Goal: Find specific fact: Find specific fact

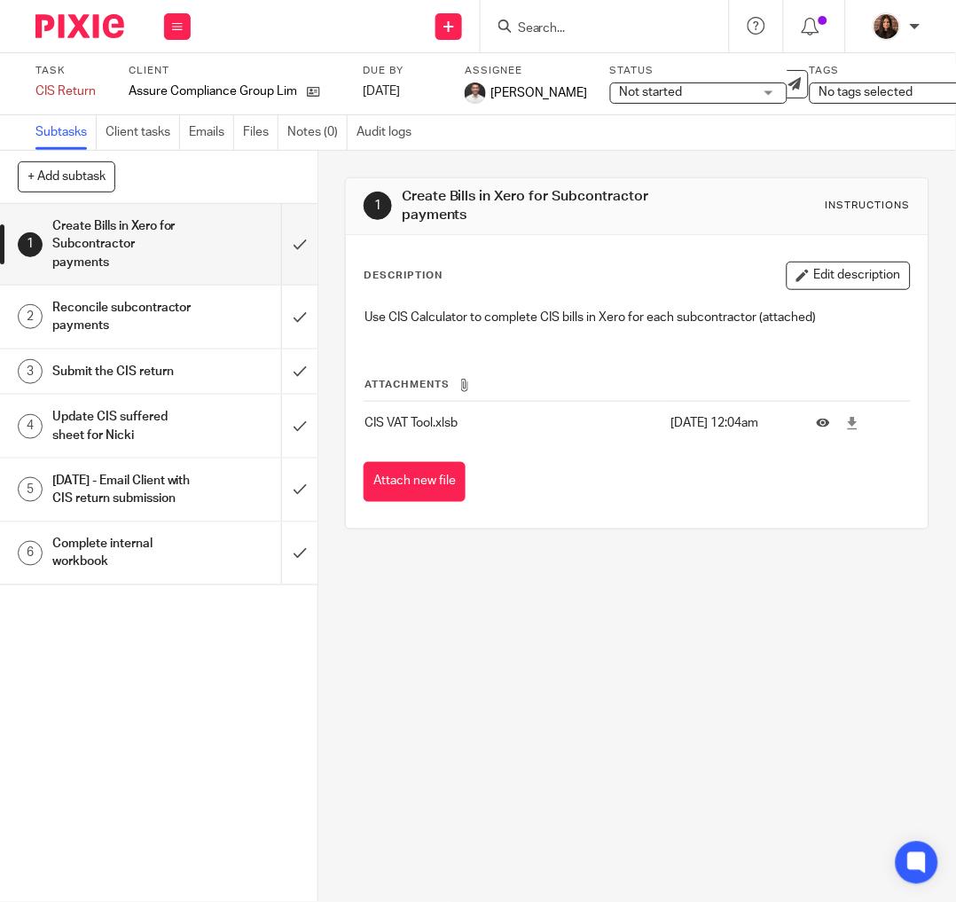
click at [593, 21] on input "Search" at bounding box center [596, 29] width 160 height 16
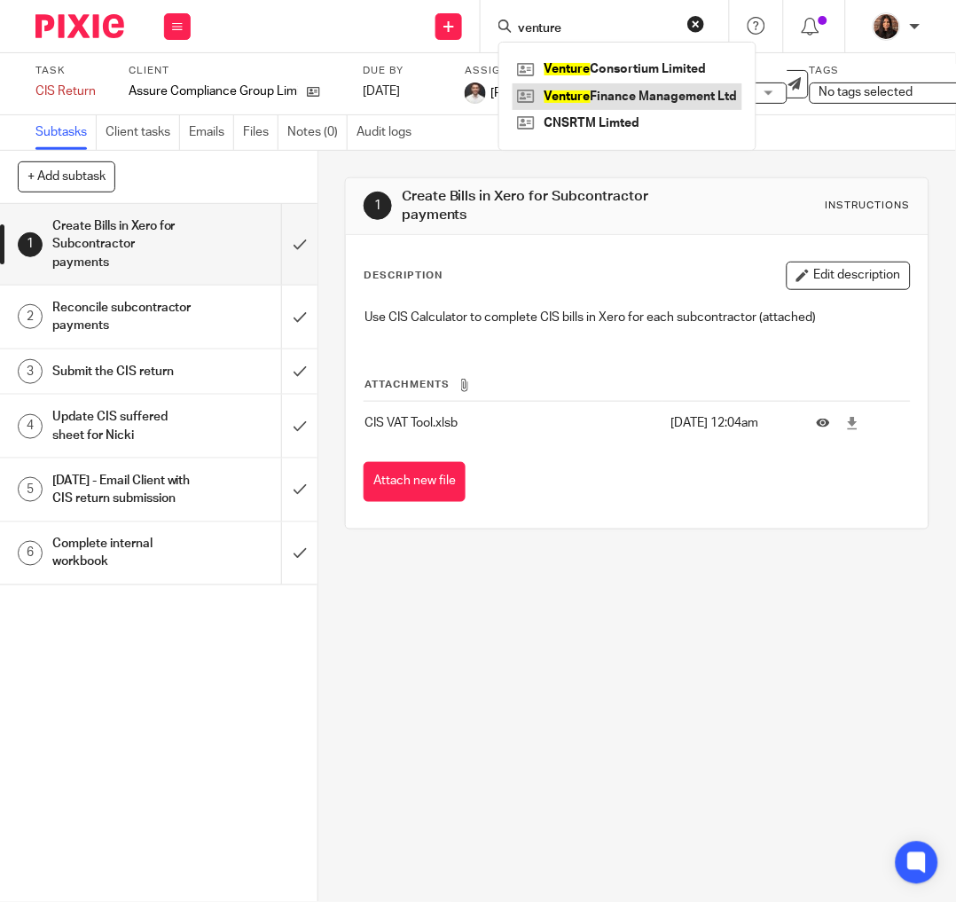
type input "venture"
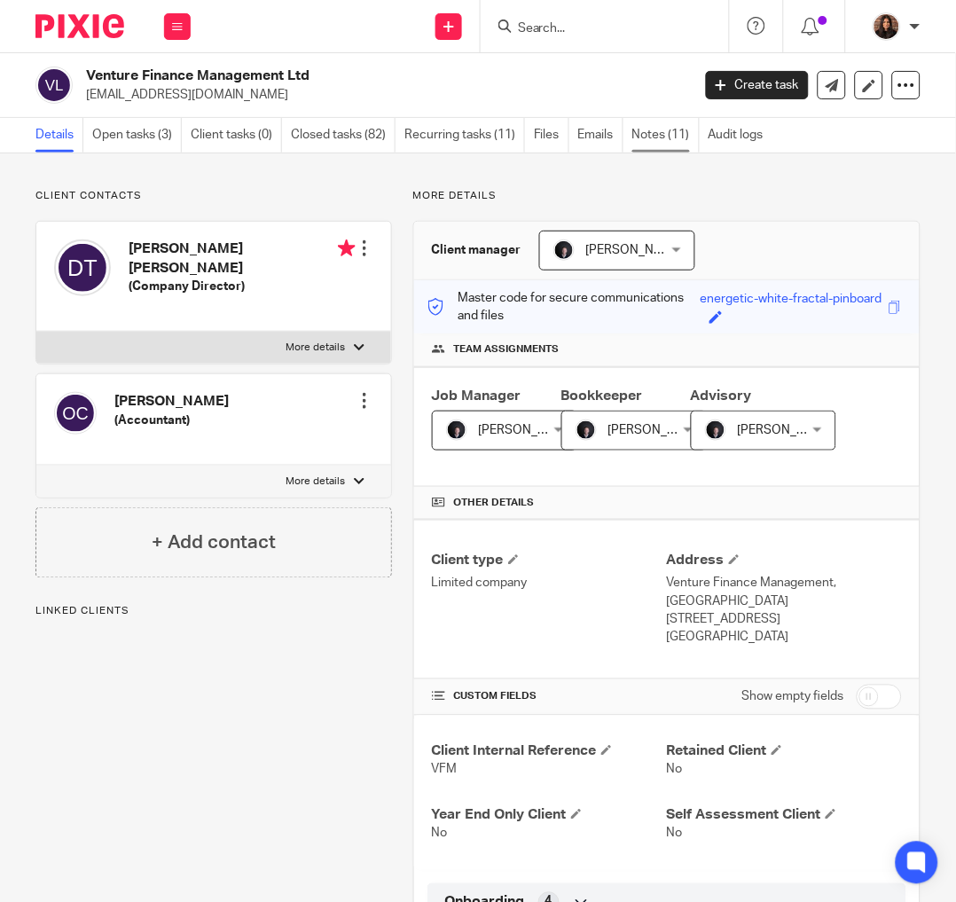
click at [675, 134] on link "Notes (11)" at bounding box center [665, 135] width 67 height 35
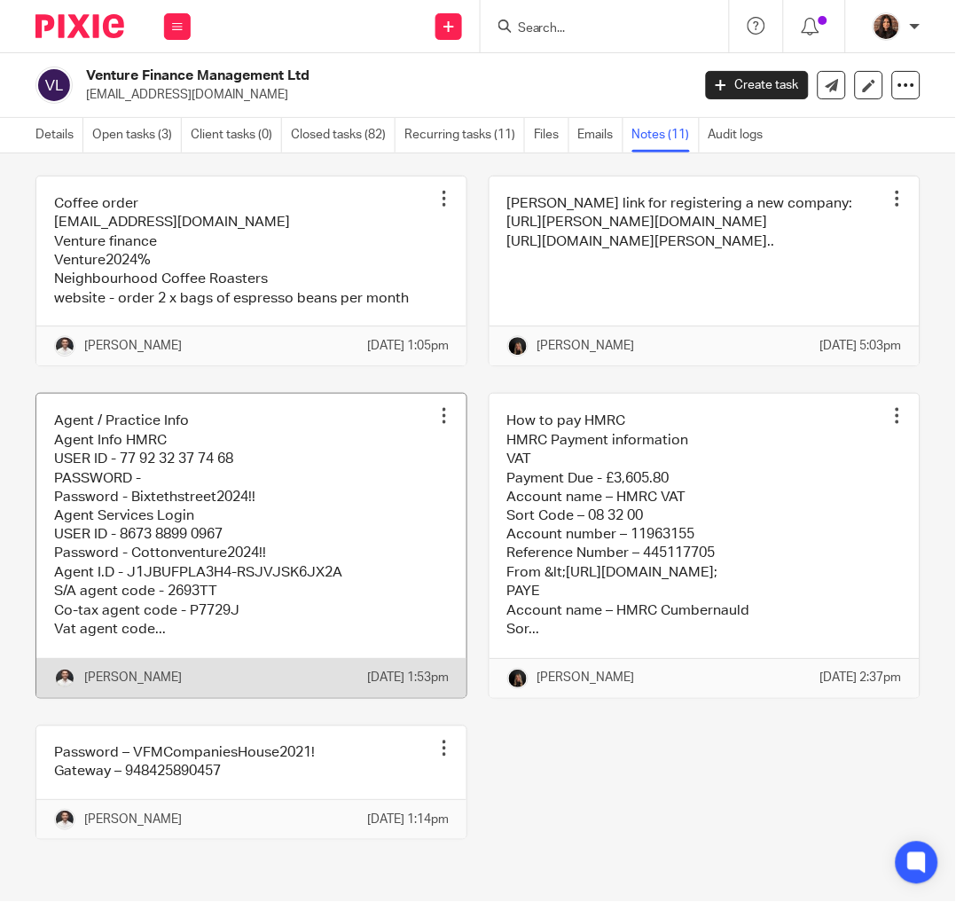
scroll to position [963, 0]
click at [293, 467] on link at bounding box center [251, 545] width 430 height 303
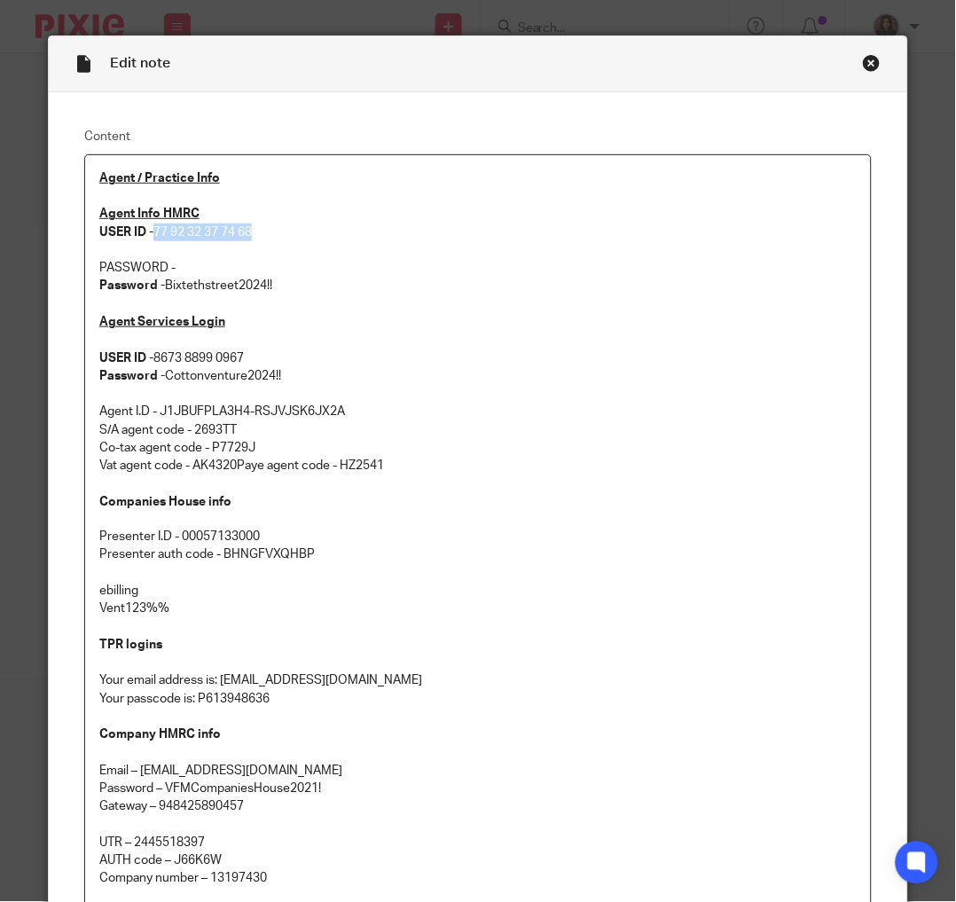
drag, startPoint x: 259, startPoint y: 232, endPoint x: 182, endPoint y: 236, distance: 77.3
click at [148, 227] on p "Agent Info HMRC USER ID - 77 92 32 37 74 68" at bounding box center [478, 223] width 758 height 36
copy p "77 92 32 37 74 68"
drag, startPoint x: 275, startPoint y: 287, endPoint x: 161, endPoint y: 289, distance: 113.6
click at [161, 289] on p "Password - Bixtethstreet2024!!" at bounding box center [478, 286] width 758 height 18
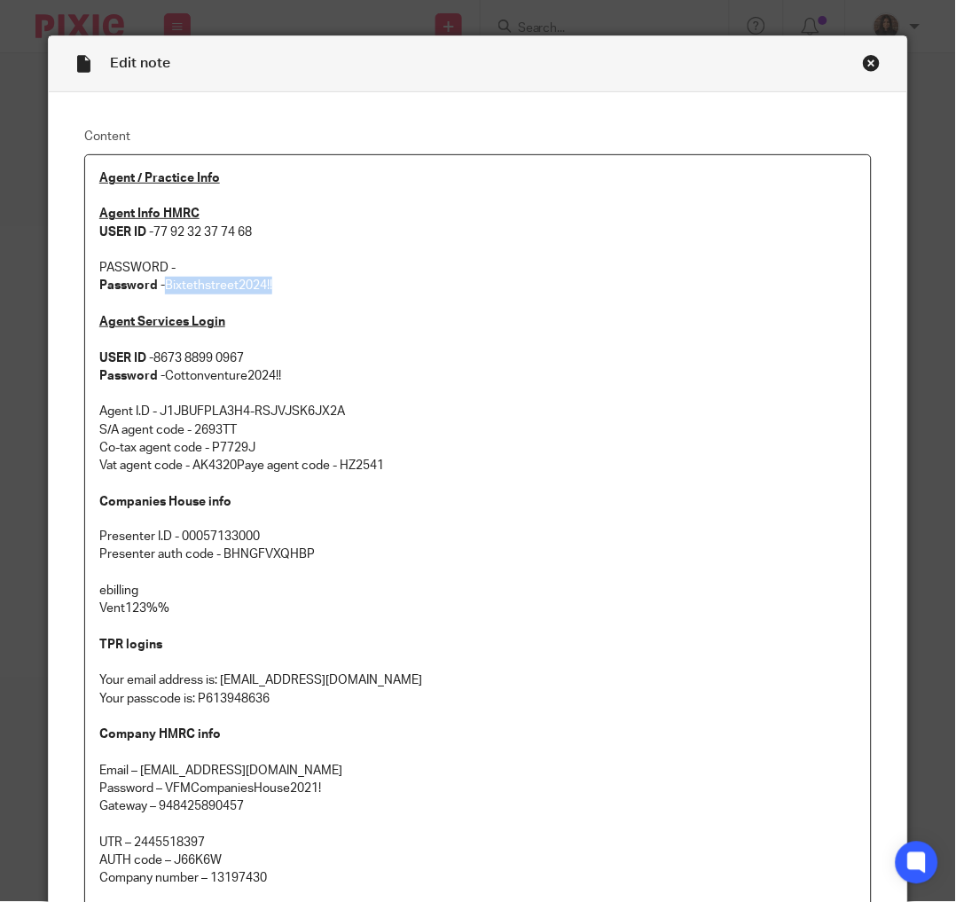
copy p "Bixtethstreet2024!!"
